Goal: Task Accomplishment & Management: Complete application form

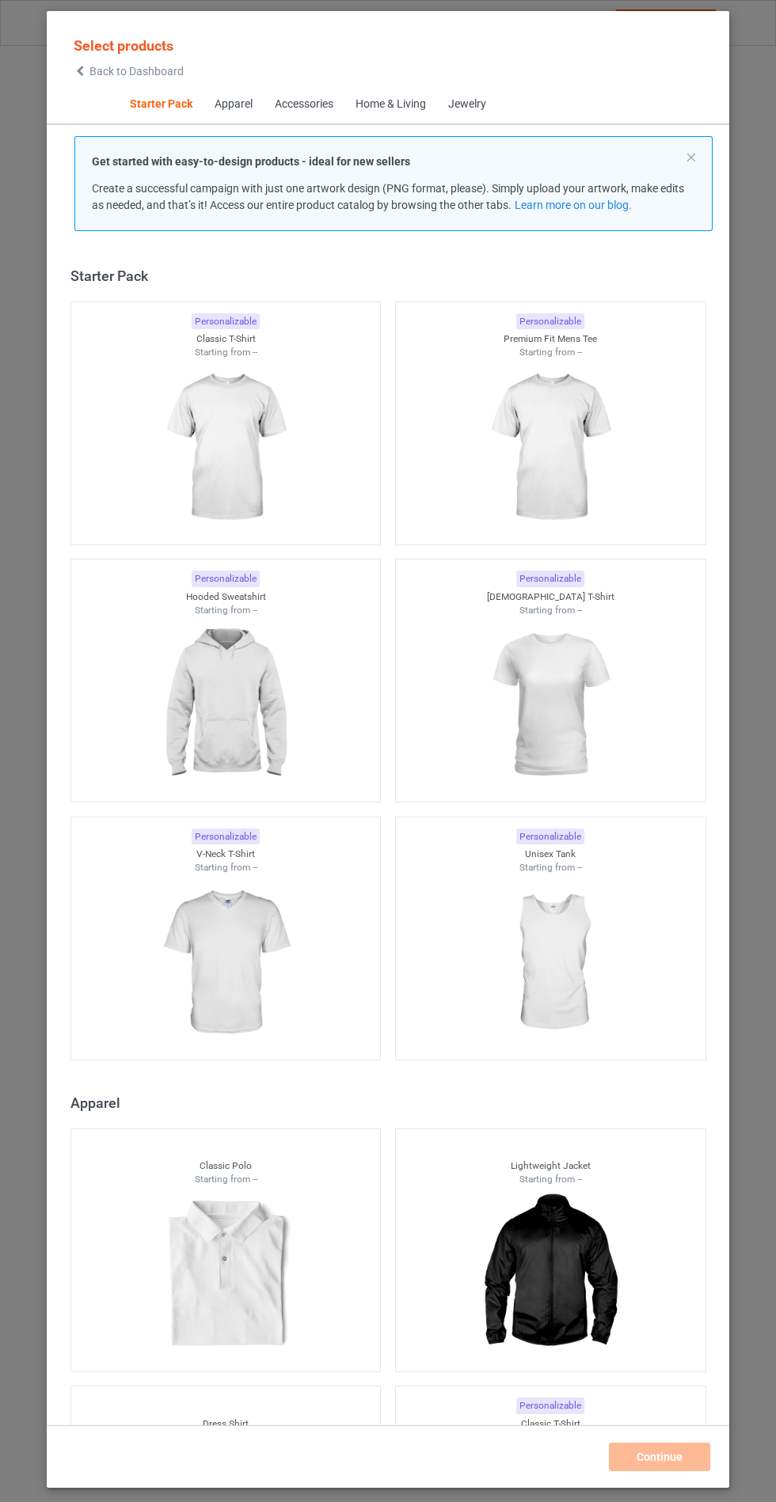
scroll to position [19, 0]
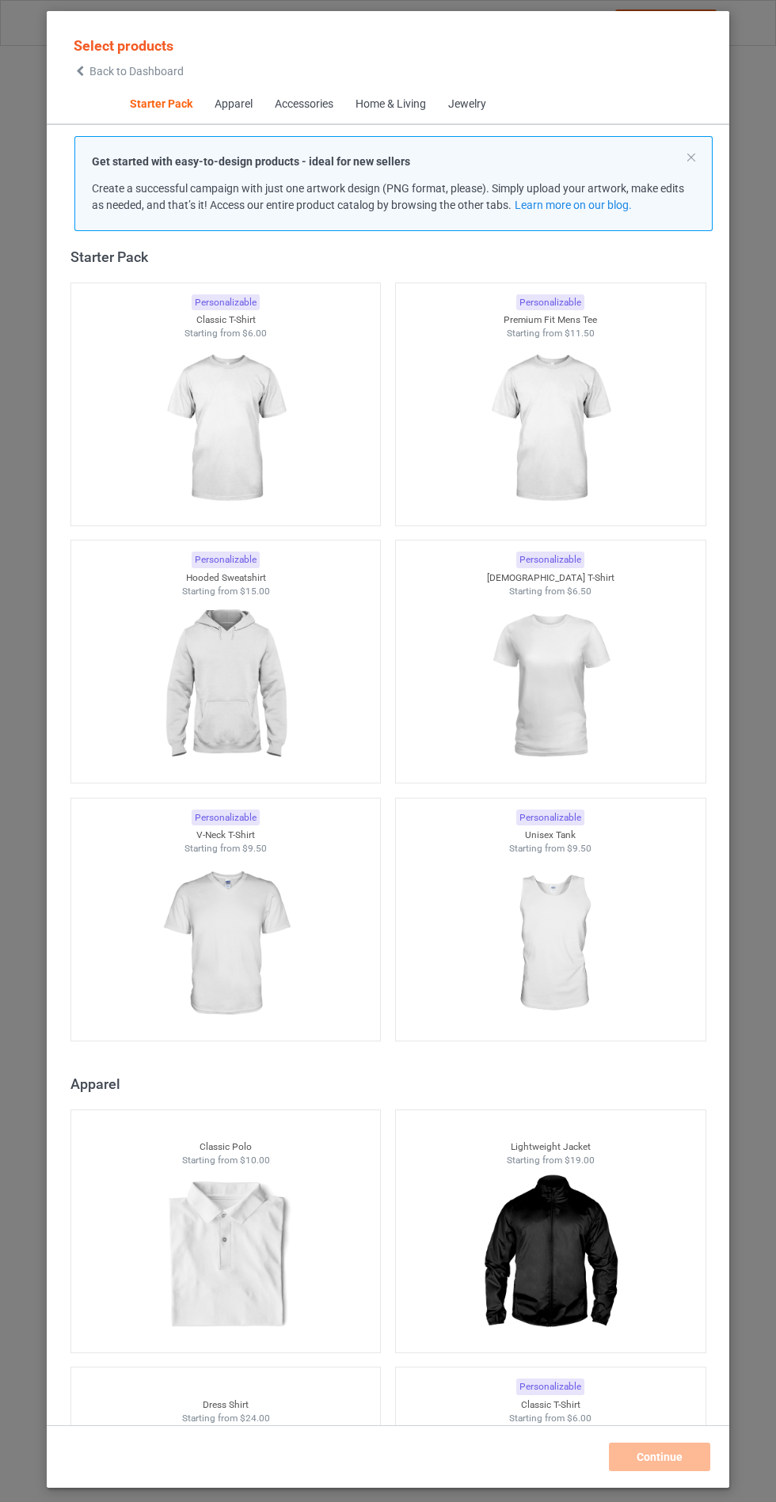
click at [260, 694] on img at bounding box center [225, 686] width 142 height 177
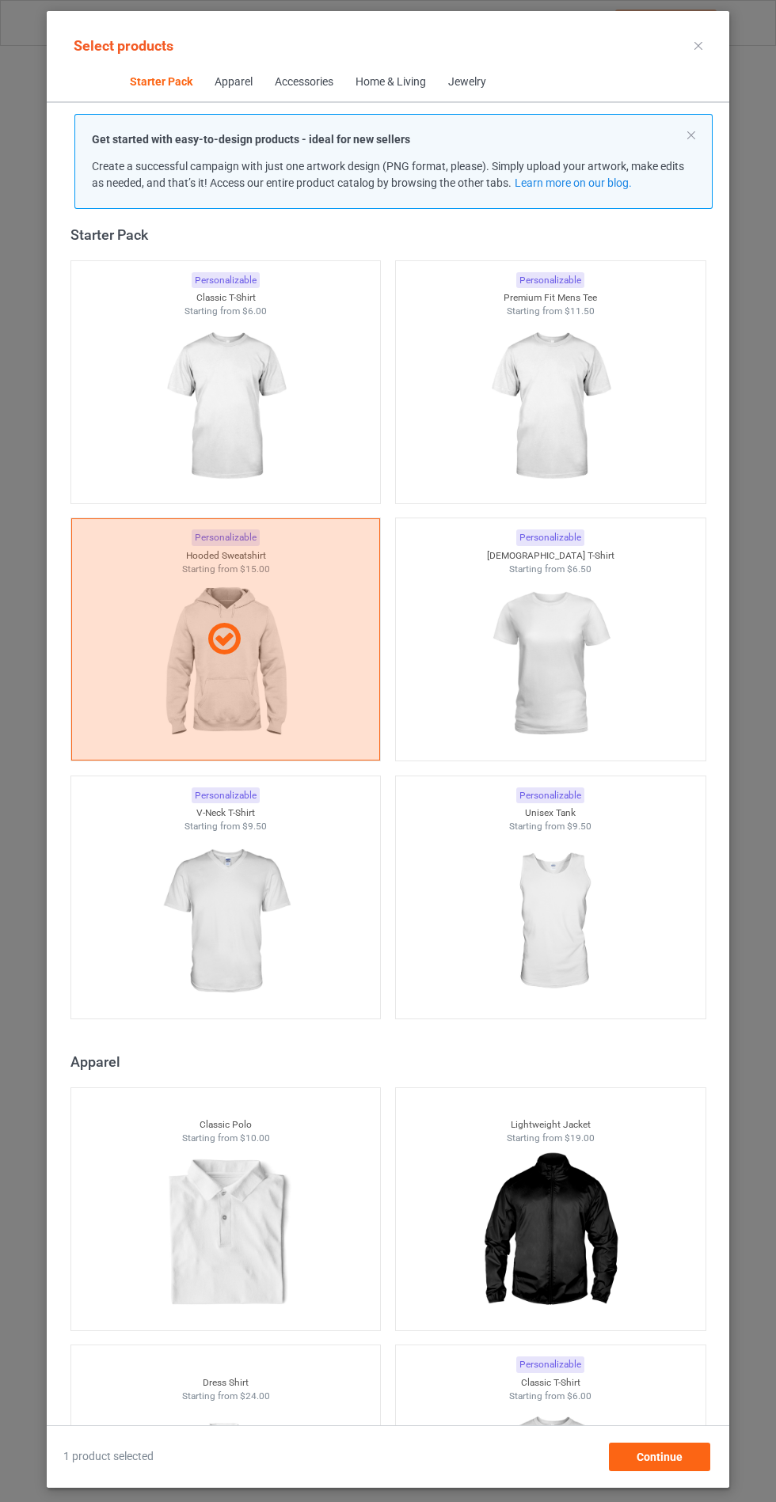
scroll to position [92, 0]
click at [684, 1470] on div "Continue" at bounding box center [659, 1457] width 101 height 28
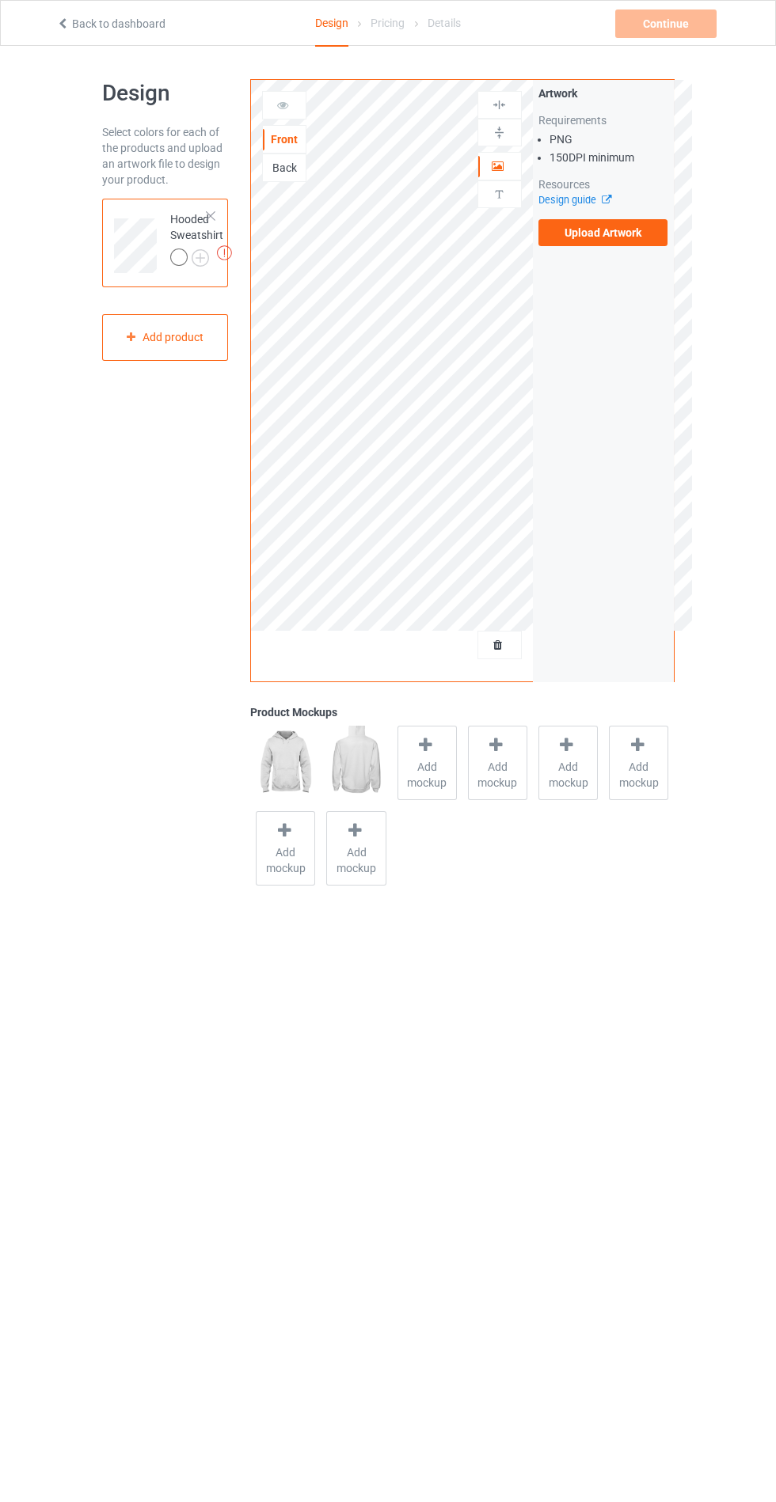
click at [0, 0] on img at bounding box center [0, 0] width 0 height 0
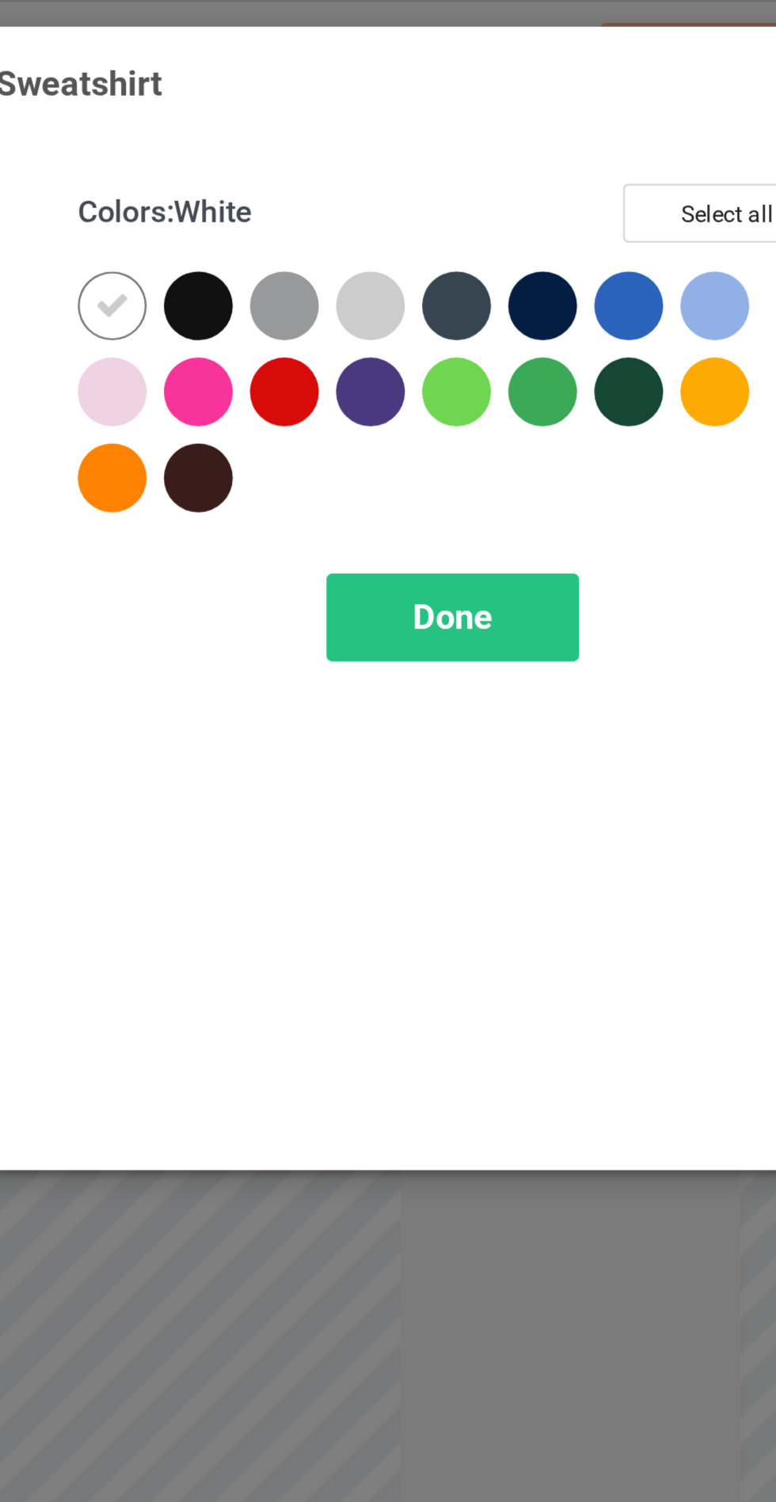
click at [526, 120] on div at bounding box center [520, 126] width 28 height 28
click at [417, 158] on div at bounding box center [413, 162] width 28 height 28
click at [661, 127] on div at bounding box center [662, 126] width 28 height 28
click at [663, 164] on div at bounding box center [662, 162] width 28 height 28
click at [560, 251] on span "Done" at bounding box center [553, 255] width 33 height 17
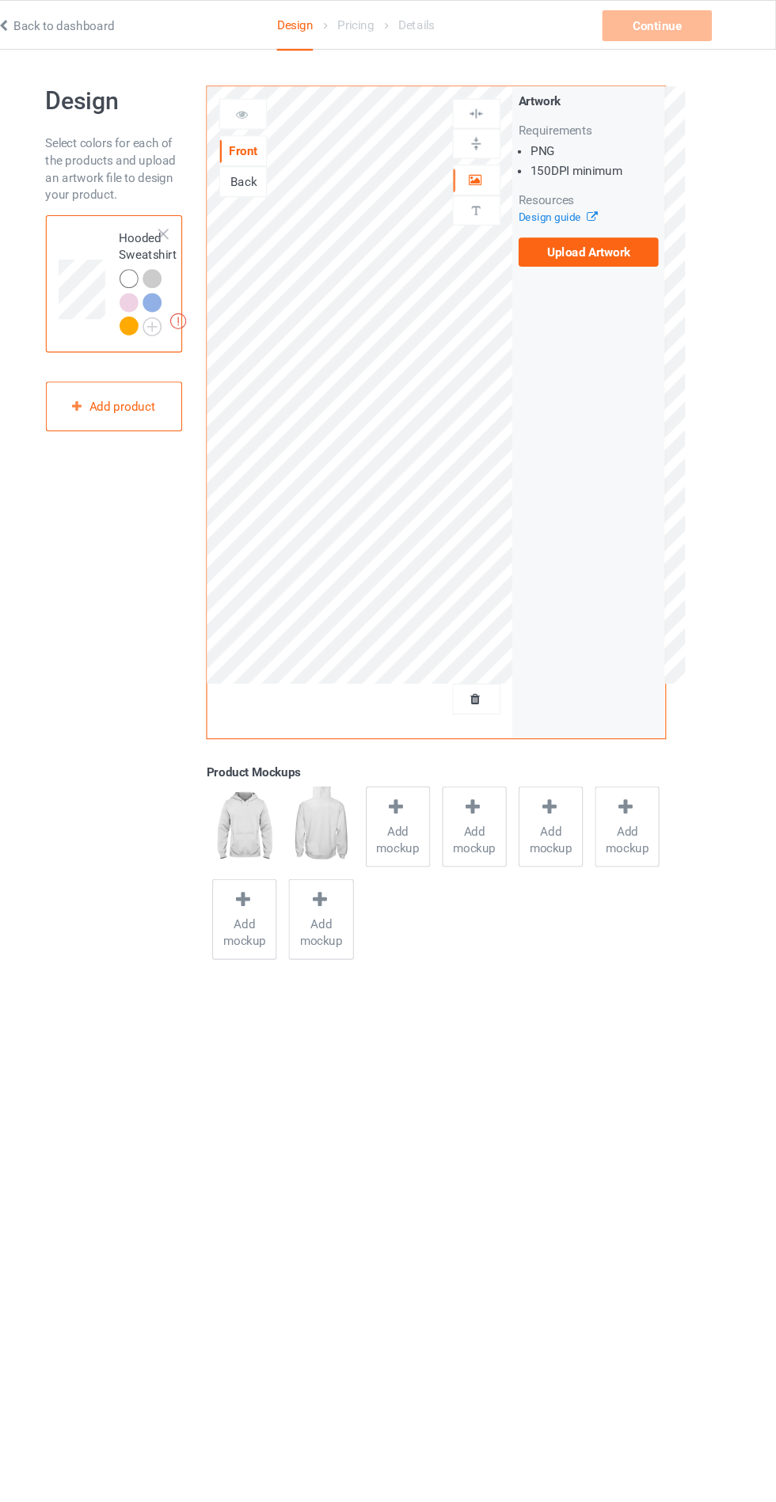
click at [416, 753] on icon at bounding box center [426, 745] width 20 height 17
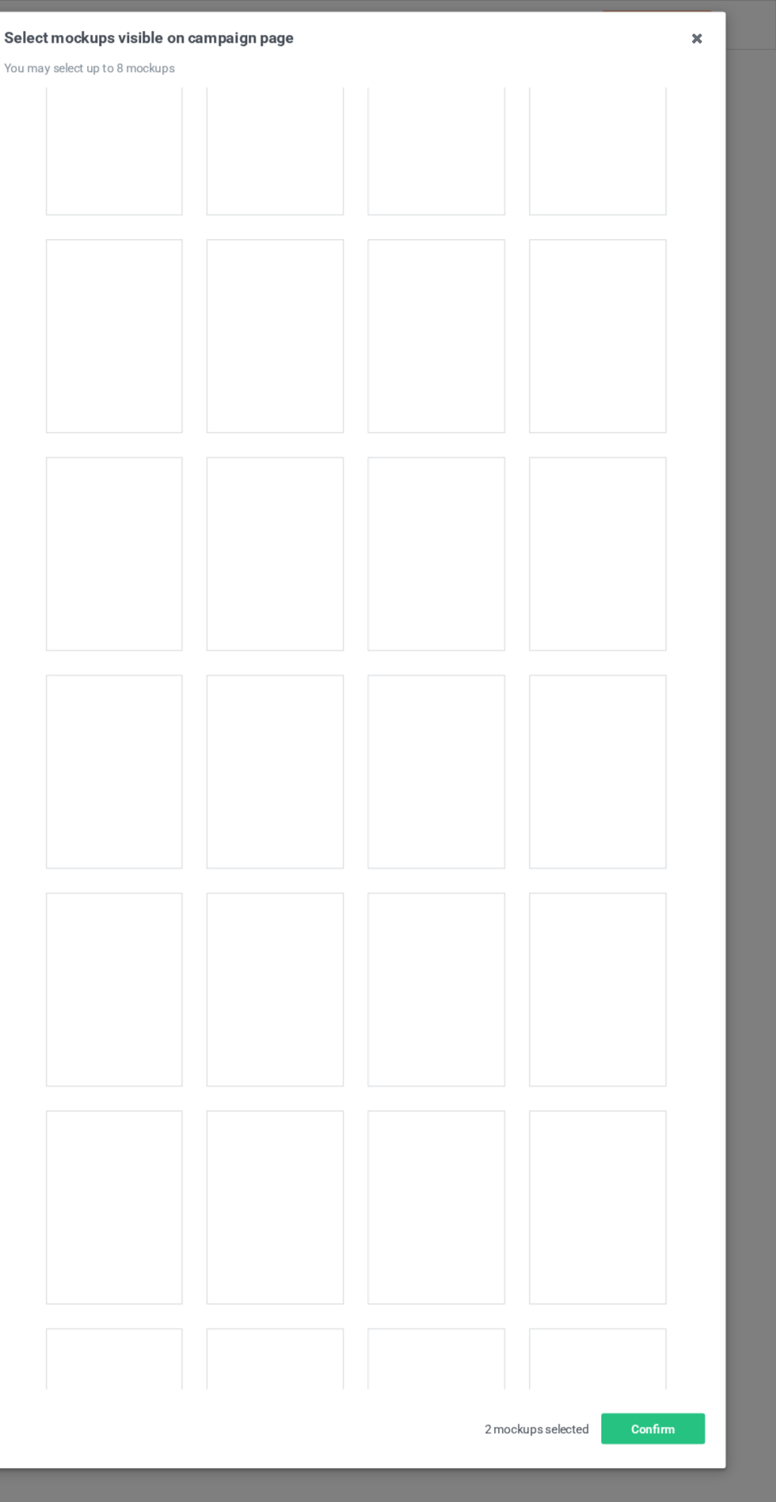
scroll to position [12776, 0]
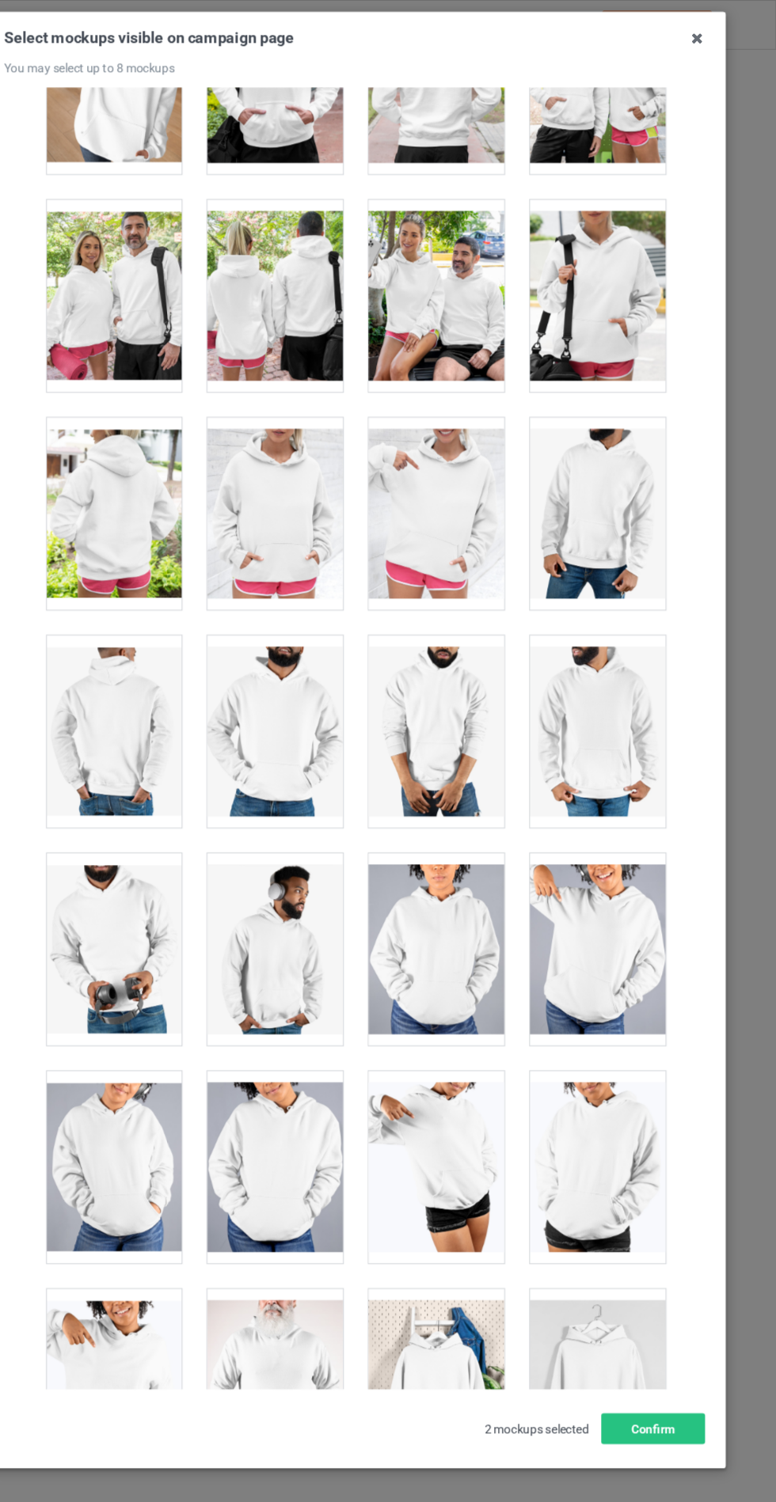
click at [329, 435] on div at bounding box center [313, 474] width 125 height 177
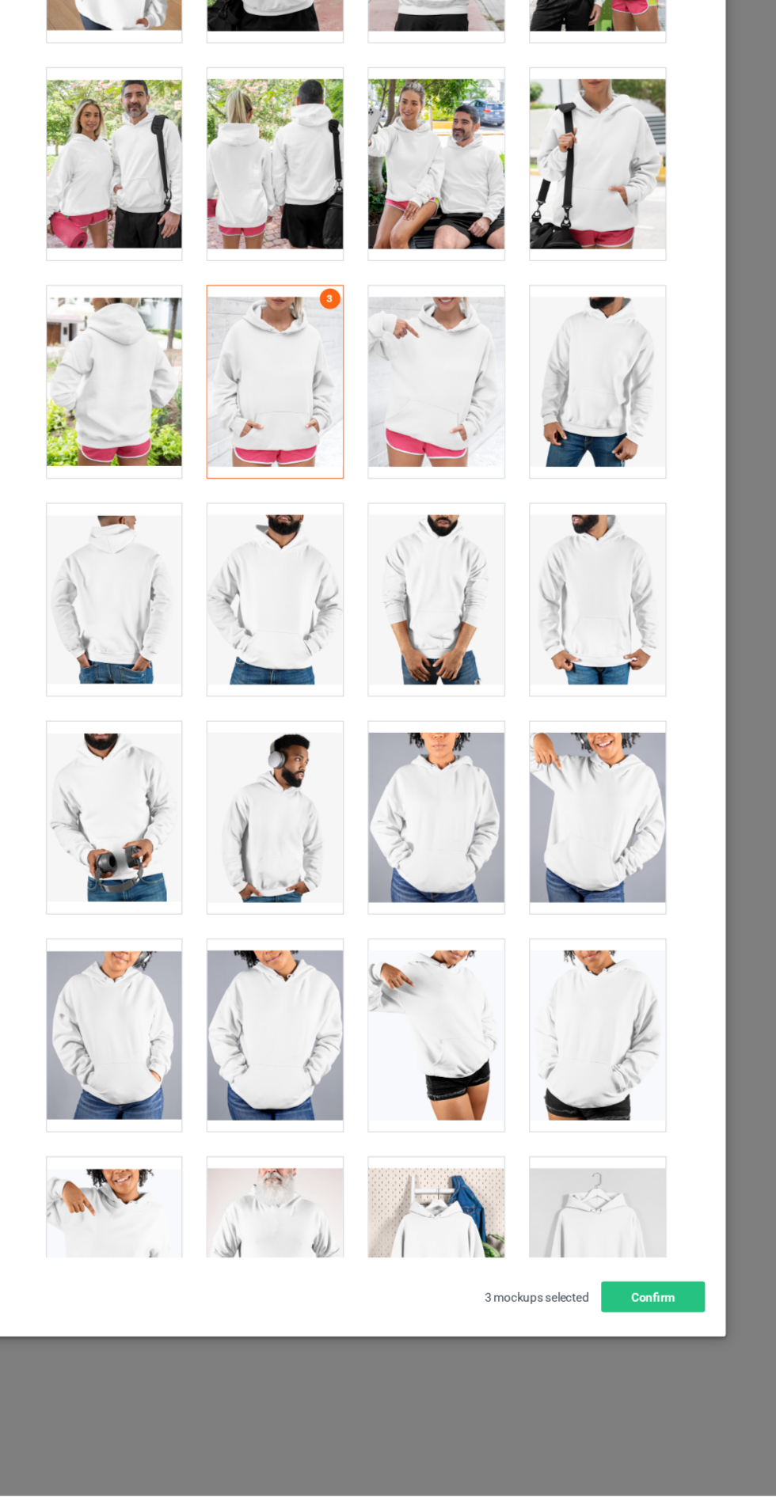
scroll to position [0, 0]
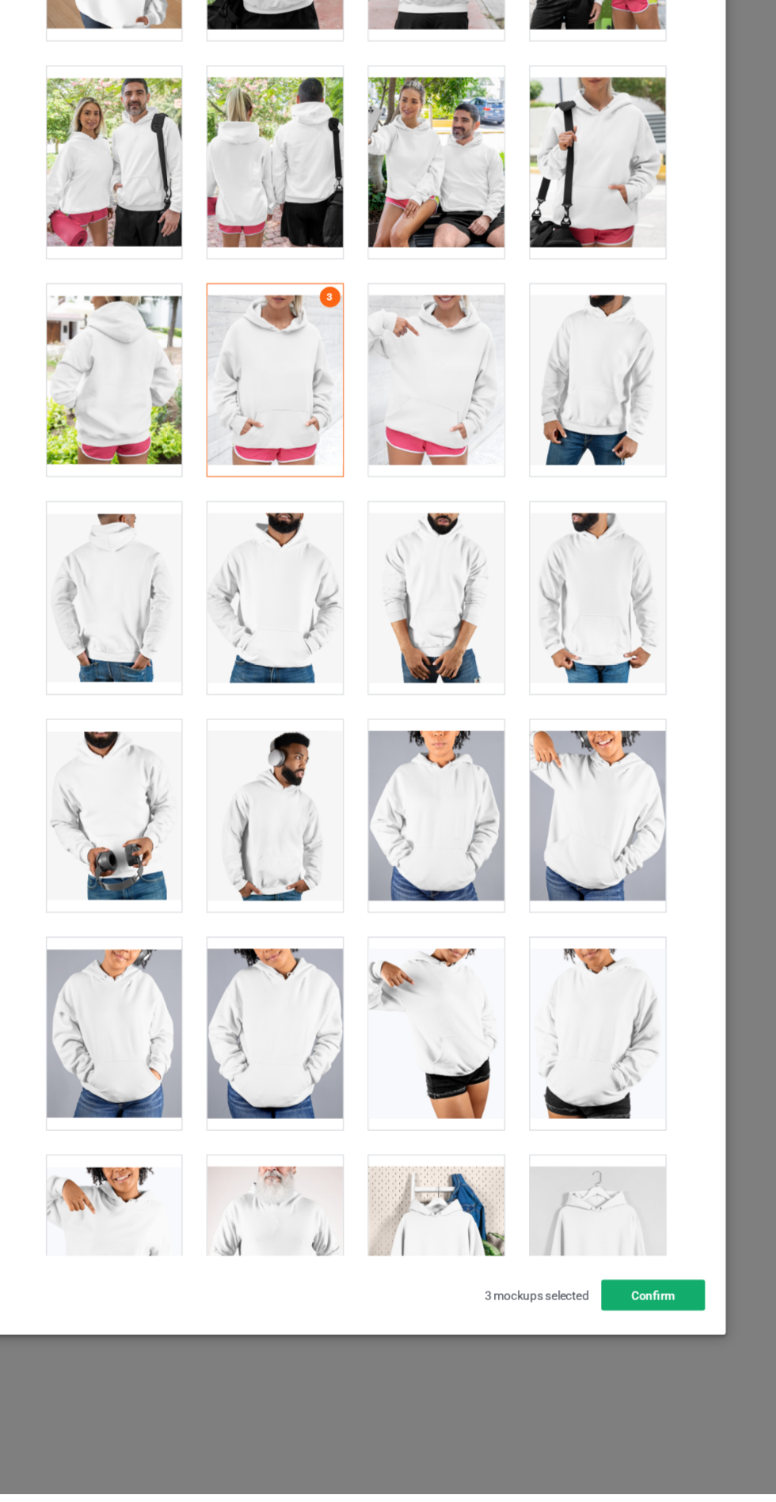
click at [702, 1333] on button "Confirm" at bounding box center [662, 1319] width 96 height 28
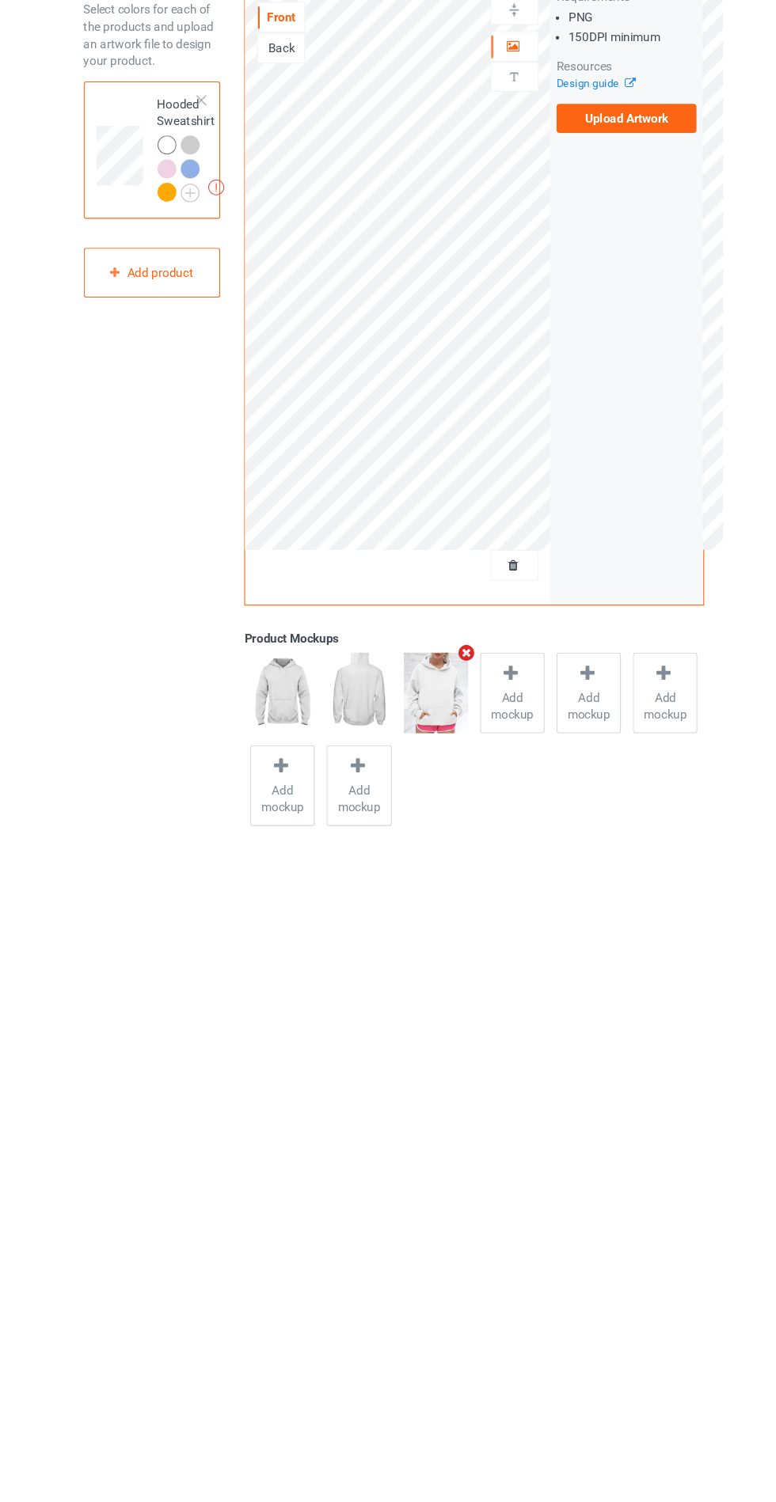
click at [622, 245] on label "Upload Artwork" at bounding box center [603, 232] width 130 height 27
click at [0, 0] on input "Upload Artwork" at bounding box center [0, 0] width 0 height 0
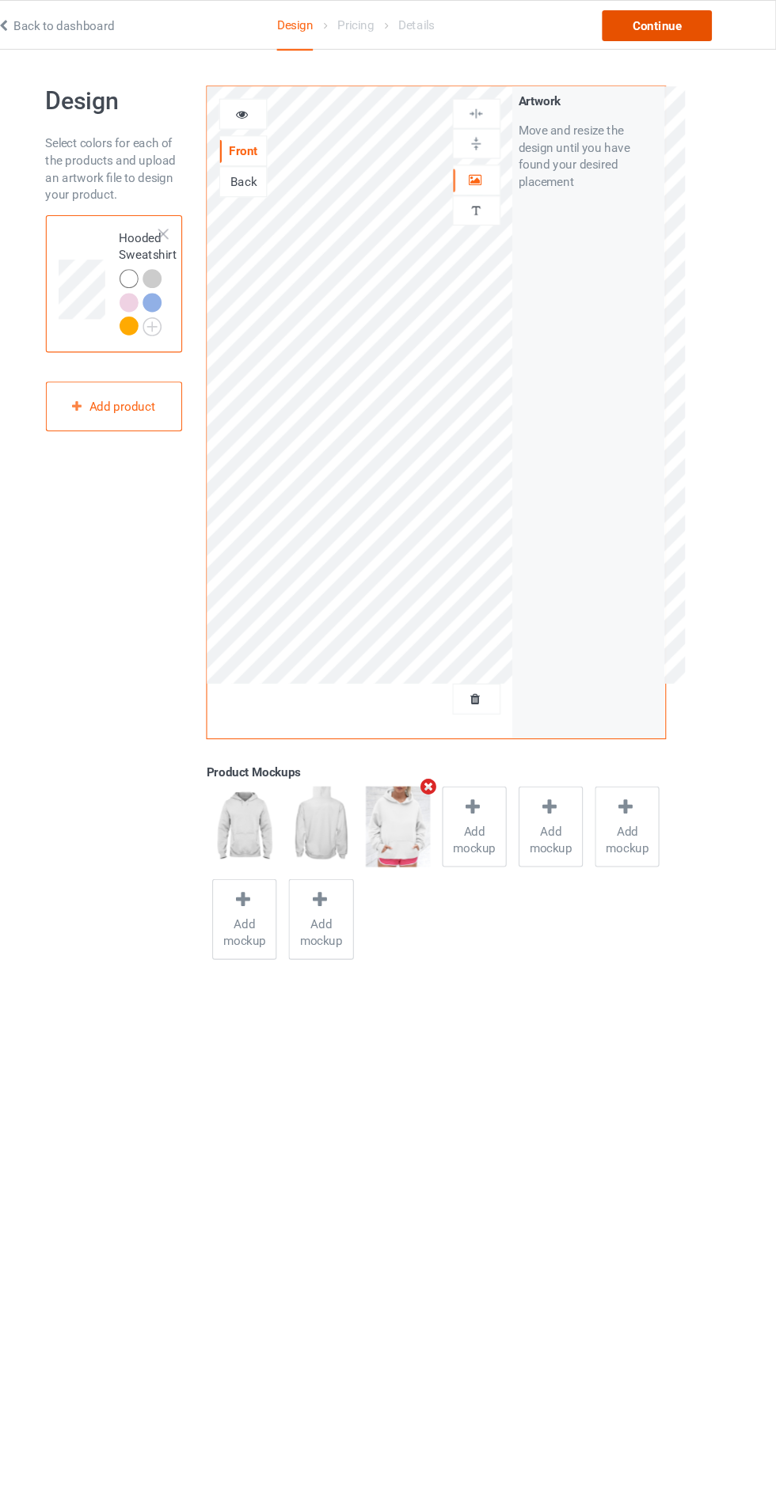
click at [667, 19] on div "Continue" at bounding box center [665, 23] width 101 height 28
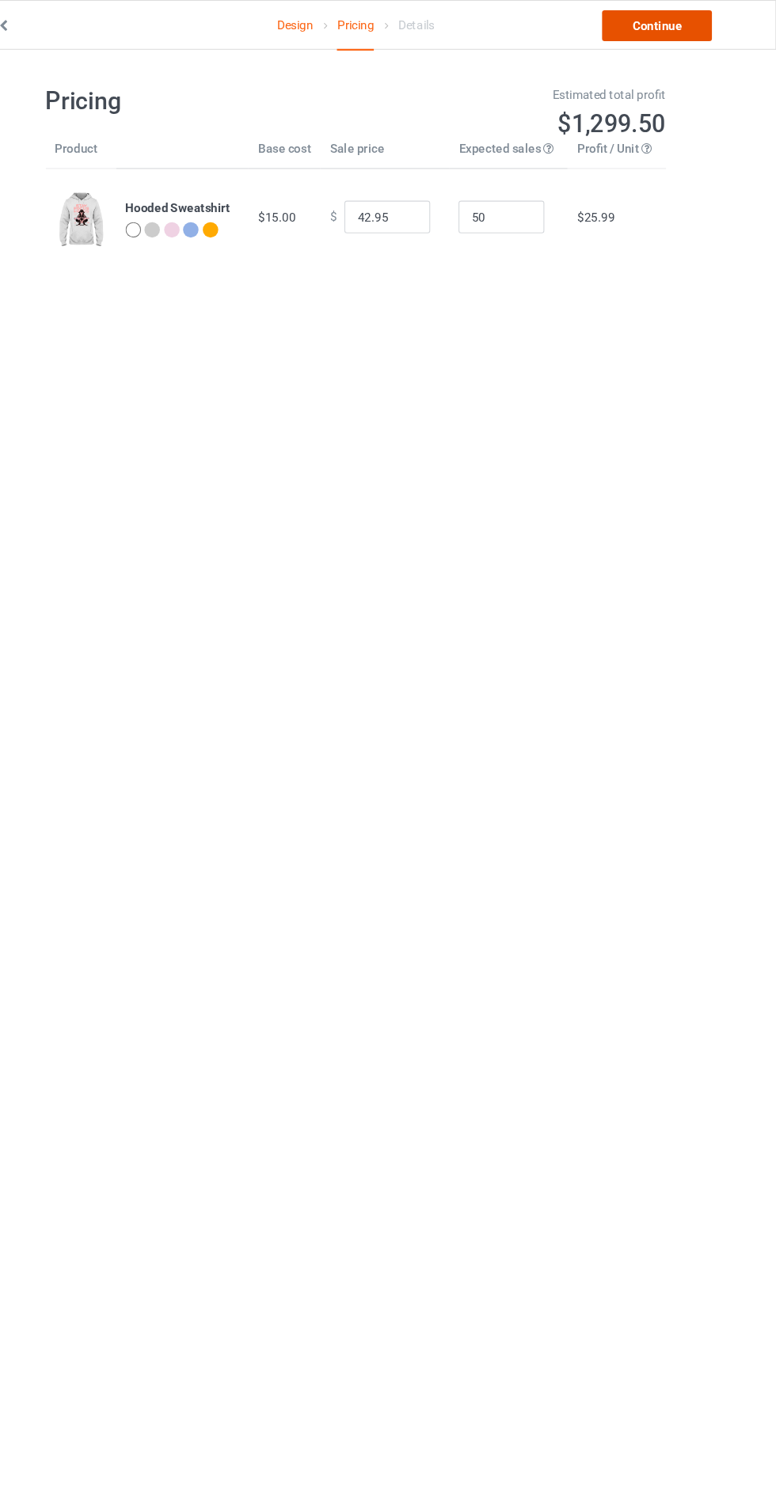
click at [670, 19] on link "Continue" at bounding box center [665, 23] width 101 height 28
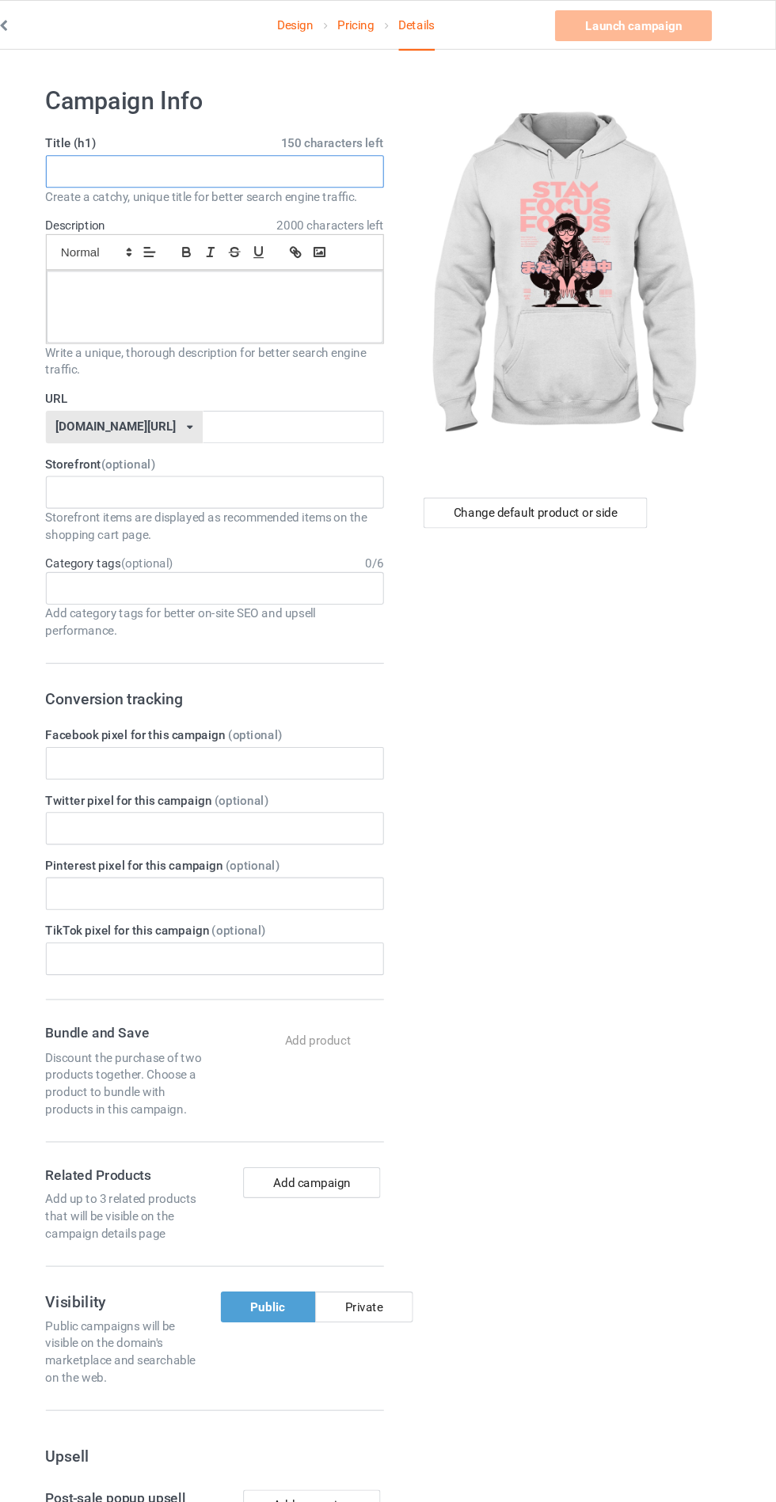
click at [348, 158] on input "text" at bounding box center [258, 158] width 312 height 30
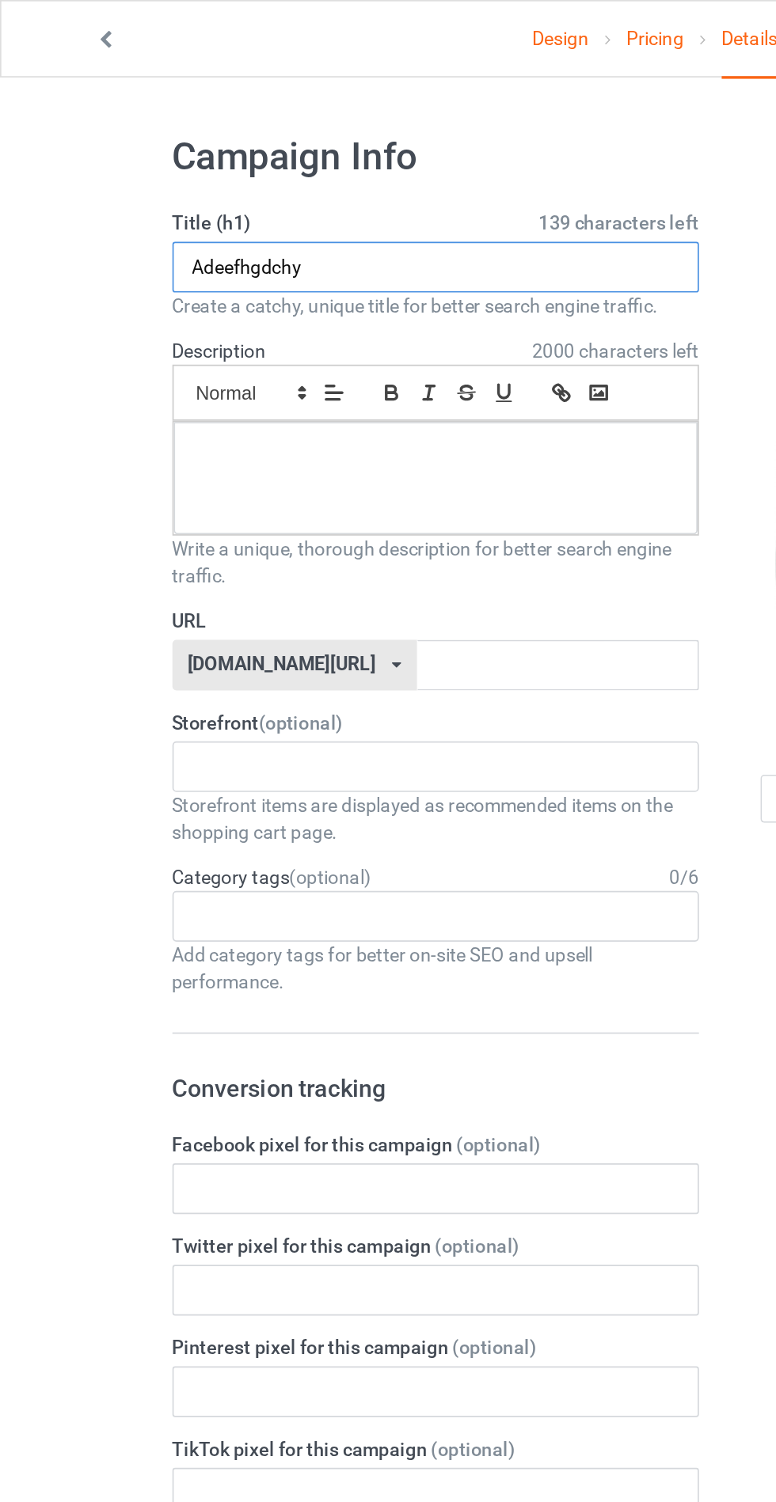
type input "Adeefhgdchy"
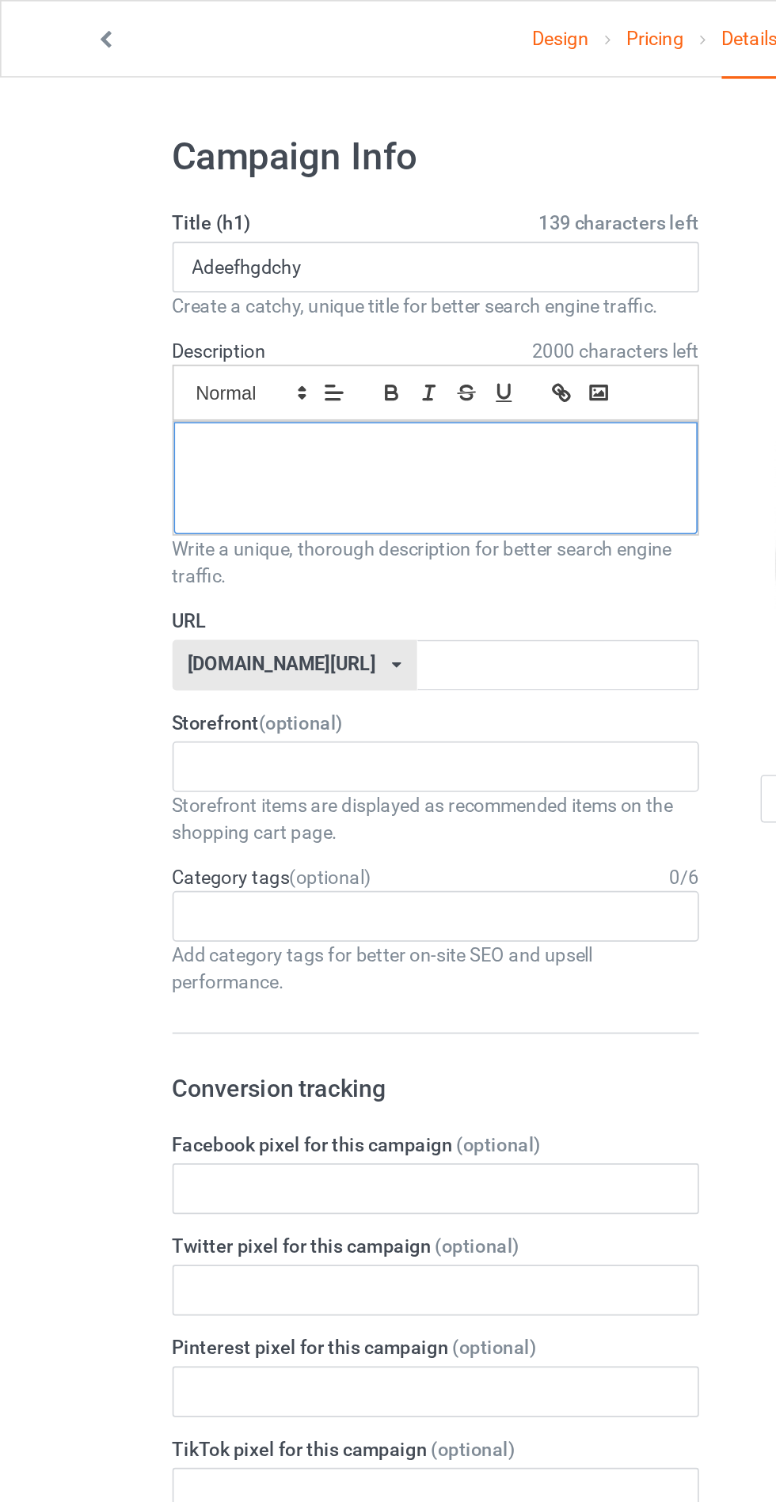
click at [272, 270] on p at bounding box center [258, 267] width 285 height 15
click at [281, 370] on label "URL" at bounding box center [258, 368] width 312 height 16
click at [290, 386] on input "text" at bounding box center [330, 394] width 167 height 30
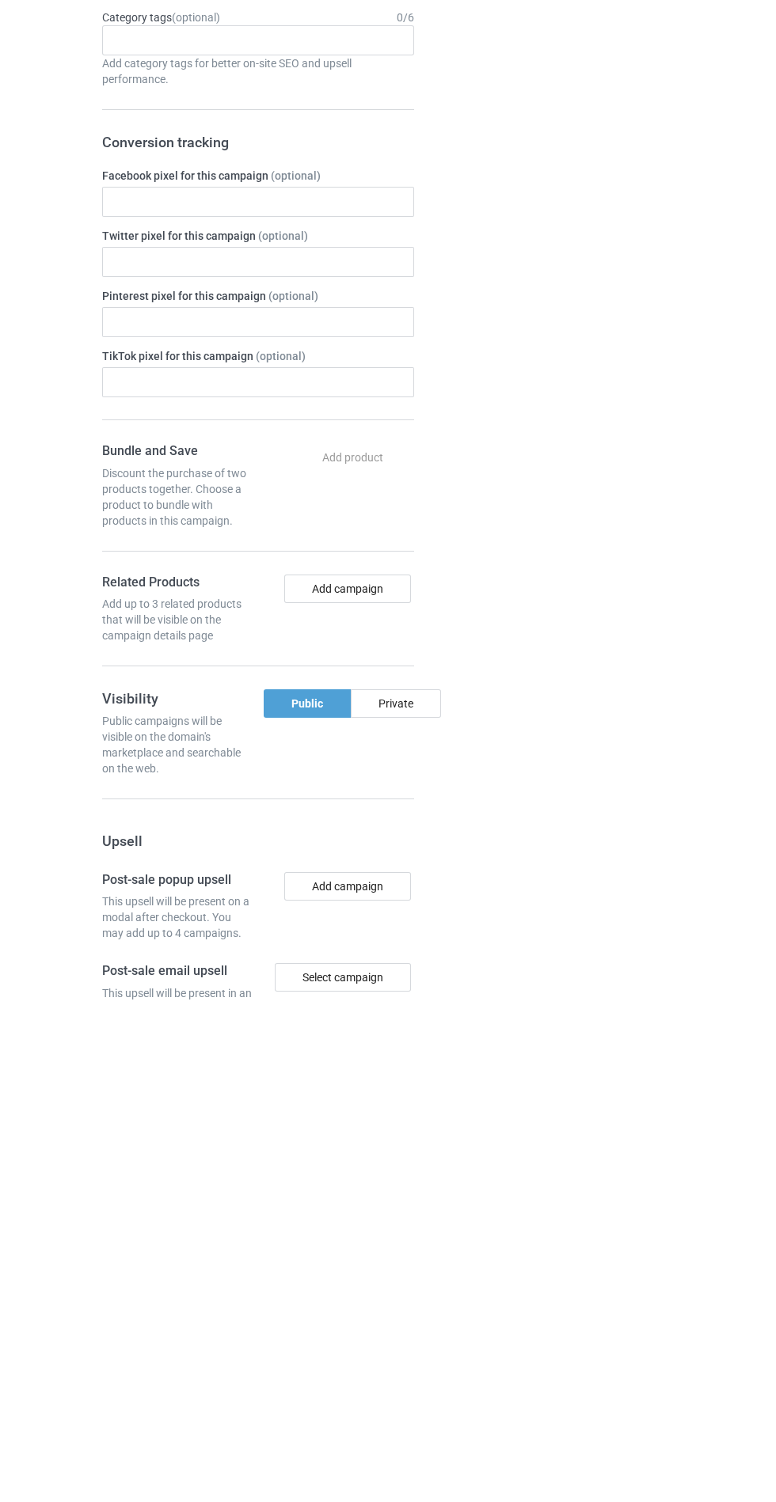
type input "Bgfcuuff"
click at [391, 1210] on div "Private" at bounding box center [396, 1206] width 90 height 28
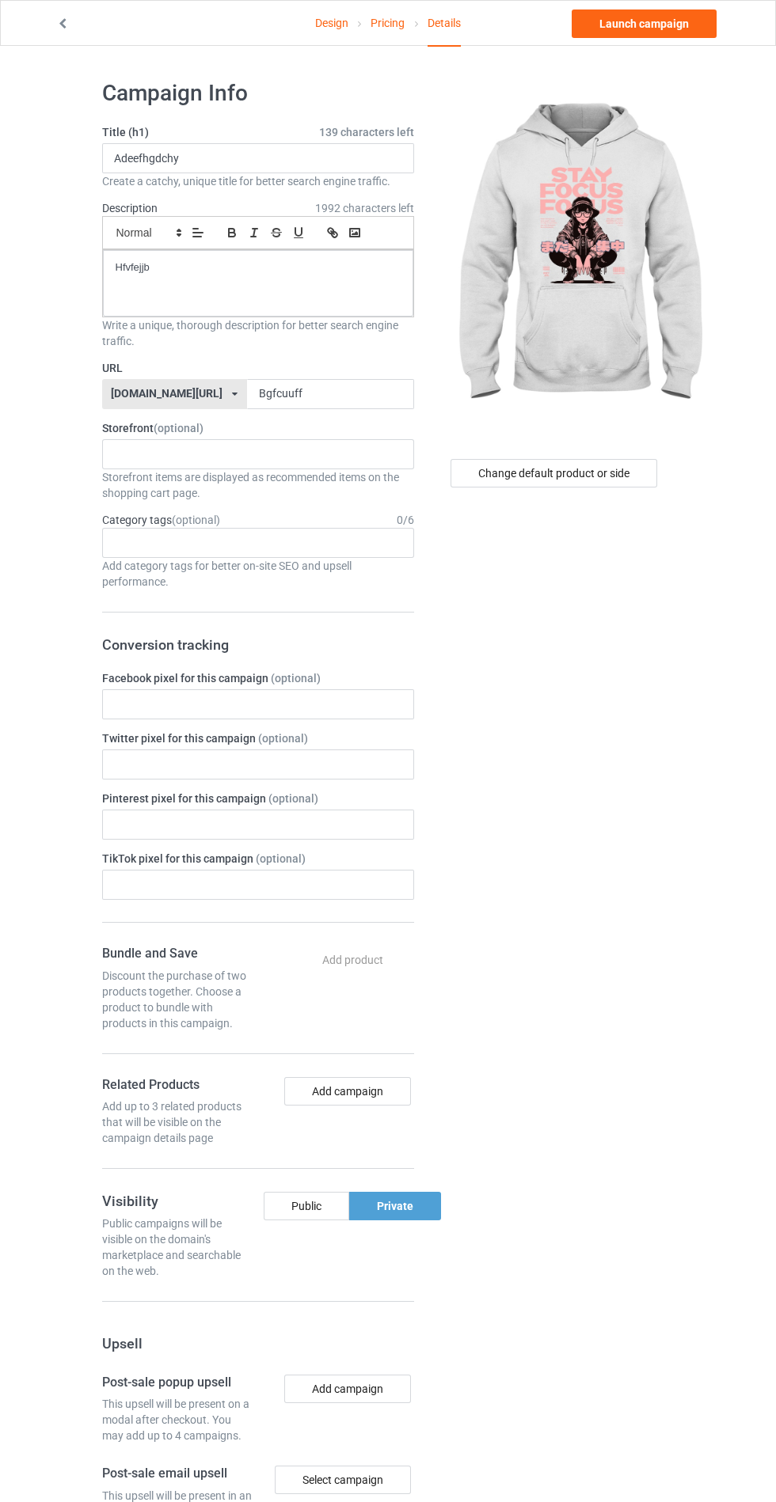
click at [664, 63] on div "Campaign Info Title (h1) 139 characters left Adeefhgdchy Create a catchy, uniqu…" at bounding box center [388, 962] width 572 height 1832
click at [675, 24] on link "Launch campaign" at bounding box center [644, 23] width 145 height 28
